Goal: Task Accomplishment & Management: Manage account settings

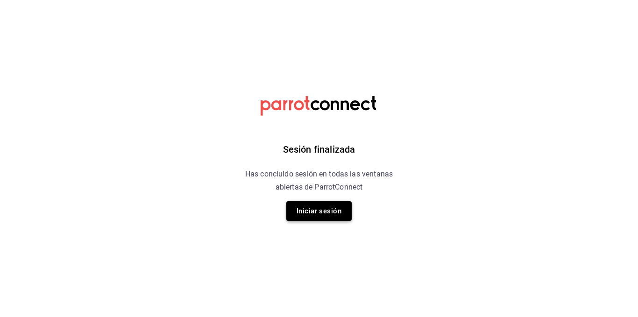
click at [311, 212] on button "Iniciar sesión" at bounding box center [318, 211] width 65 height 20
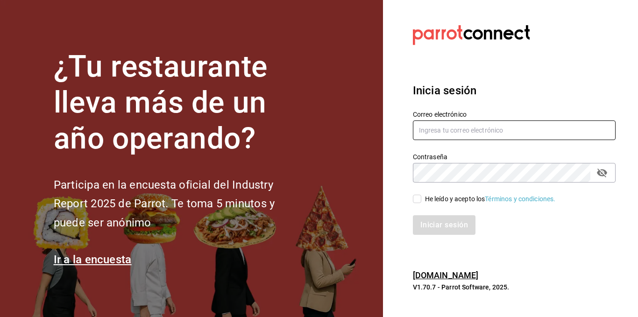
type input "administracion@restaurantelatino.com"
click at [420, 202] on input "He leído y acepto los Términos y condiciones." at bounding box center [417, 199] width 8 height 8
checkbox input "true"
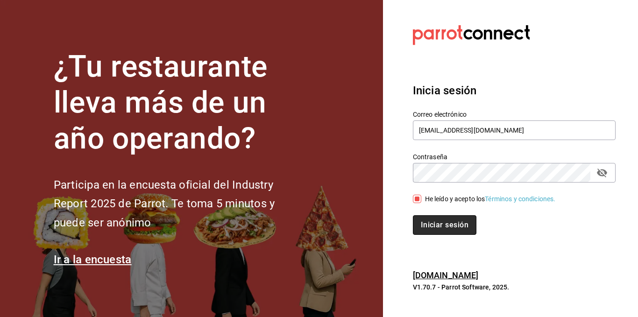
click at [424, 218] on button "Iniciar sesión" at bounding box center [444, 225] width 63 height 20
